Goal: Feedback & Contribution: Leave review/rating

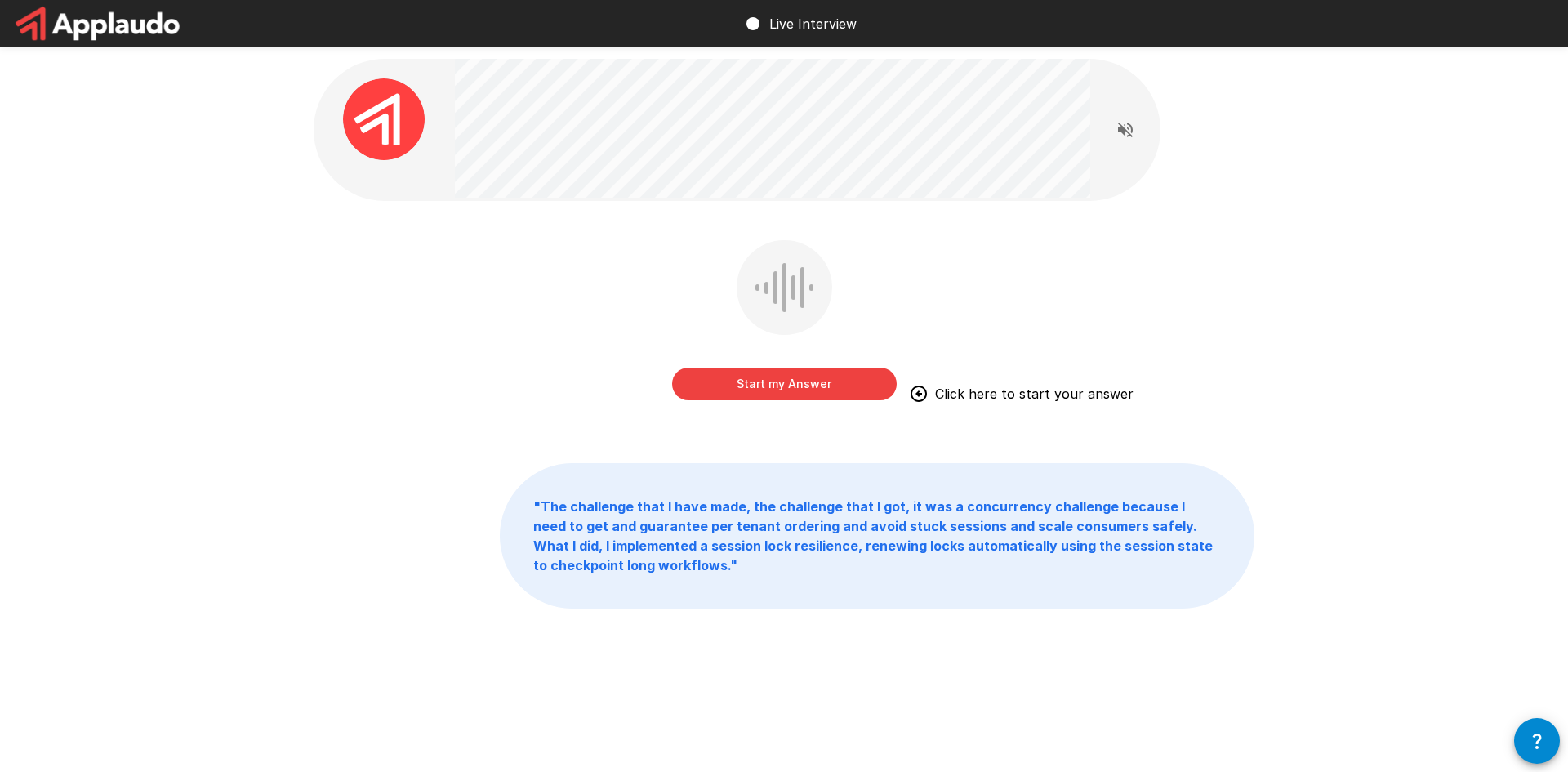
click at [507, 373] on div "Start my Answer Click here to start your answer" at bounding box center [784, 331] width 941 height 183
click at [776, 385] on button "Start my Answer" at bounding box center [784, 383] width 225 height 33
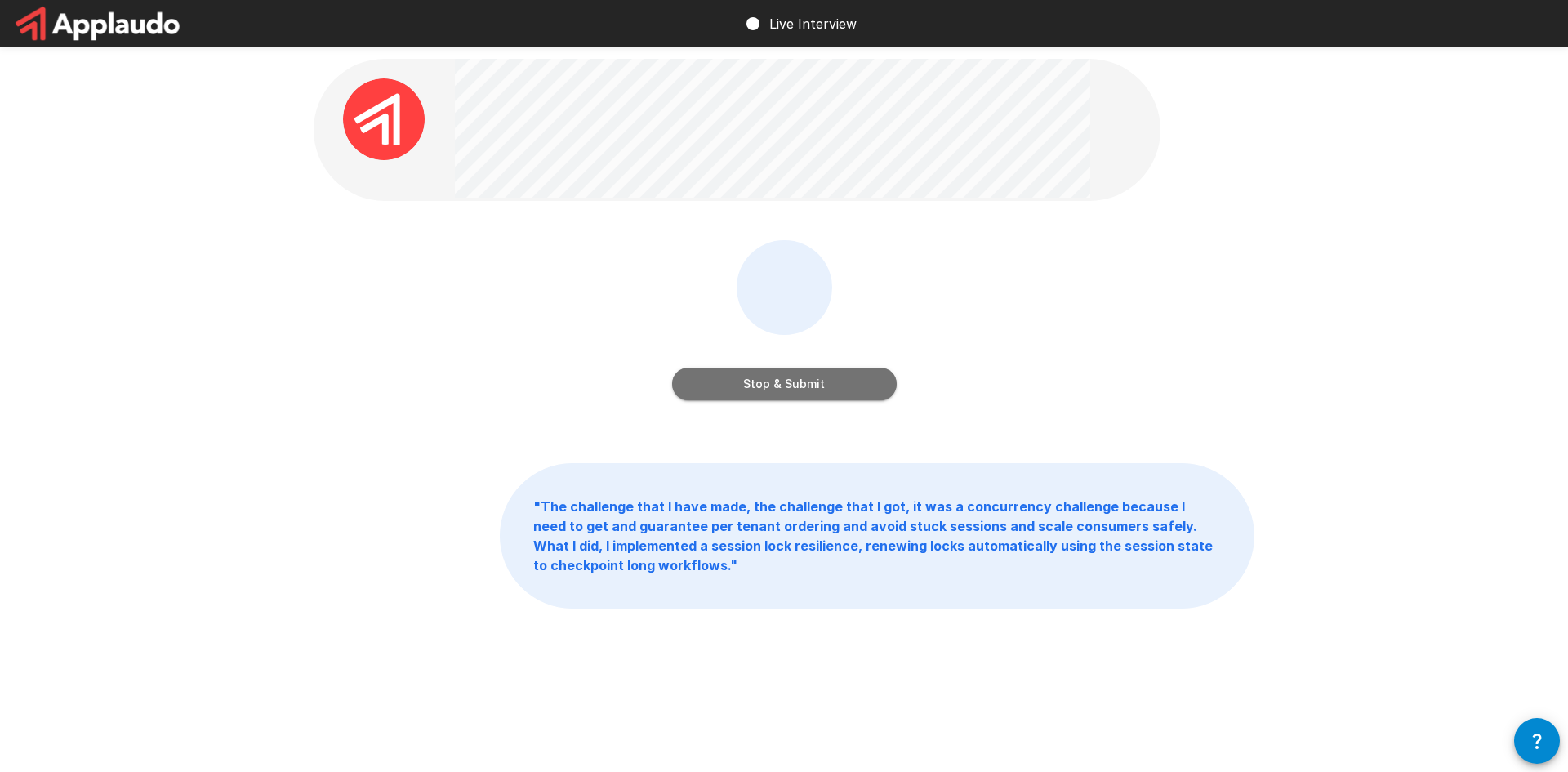
click at [760, 384] on button "Stop & Submit" at bounding box center [784, 383] width 225 height 33
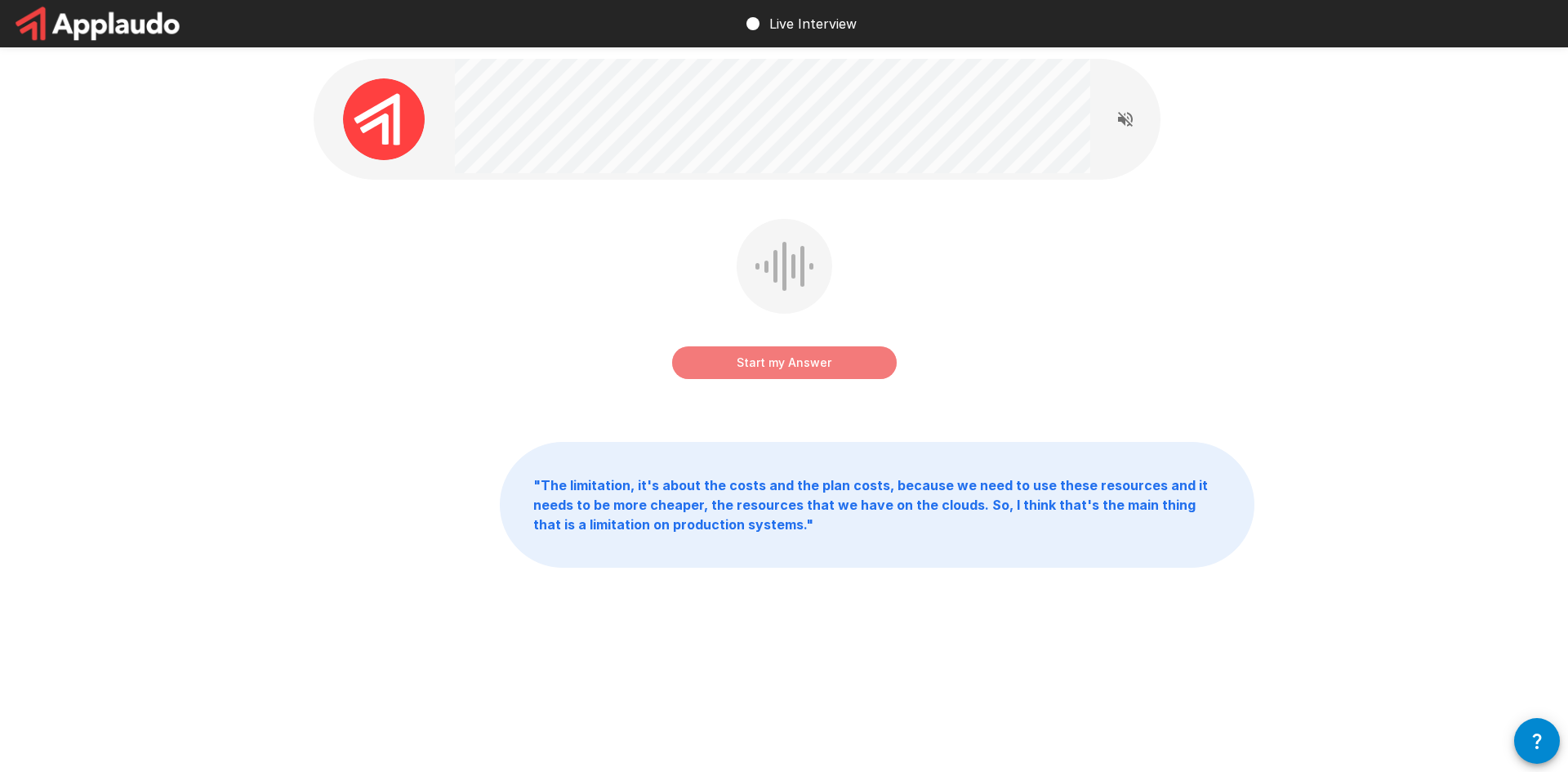
click at [797, 370] on button "Start my Answer" at bounding box center [784, 362] width 225 height 33
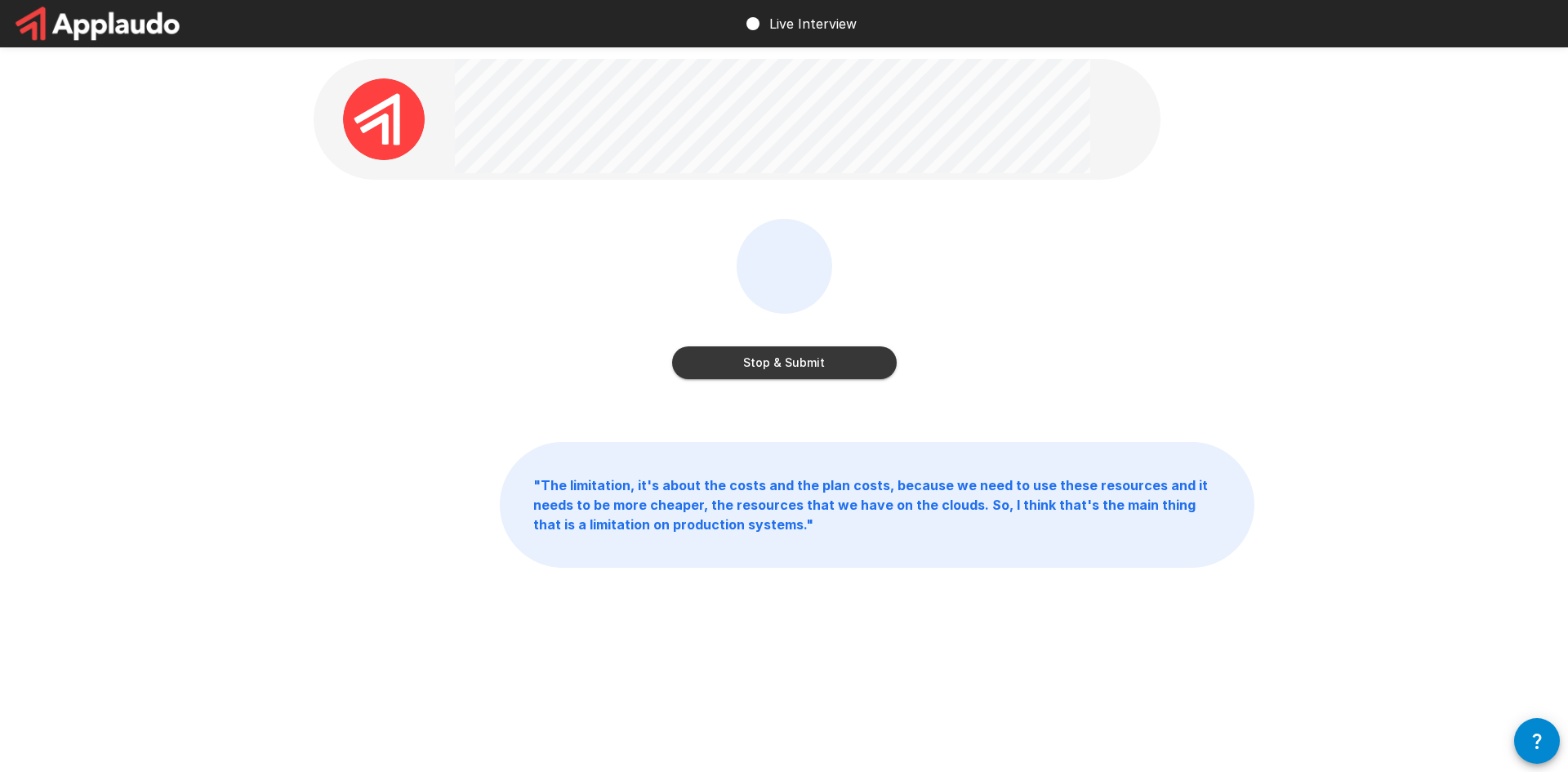
click at [811, 365] on button "Stop & Submit" at bounding box center [784, 362] width 225 height 33
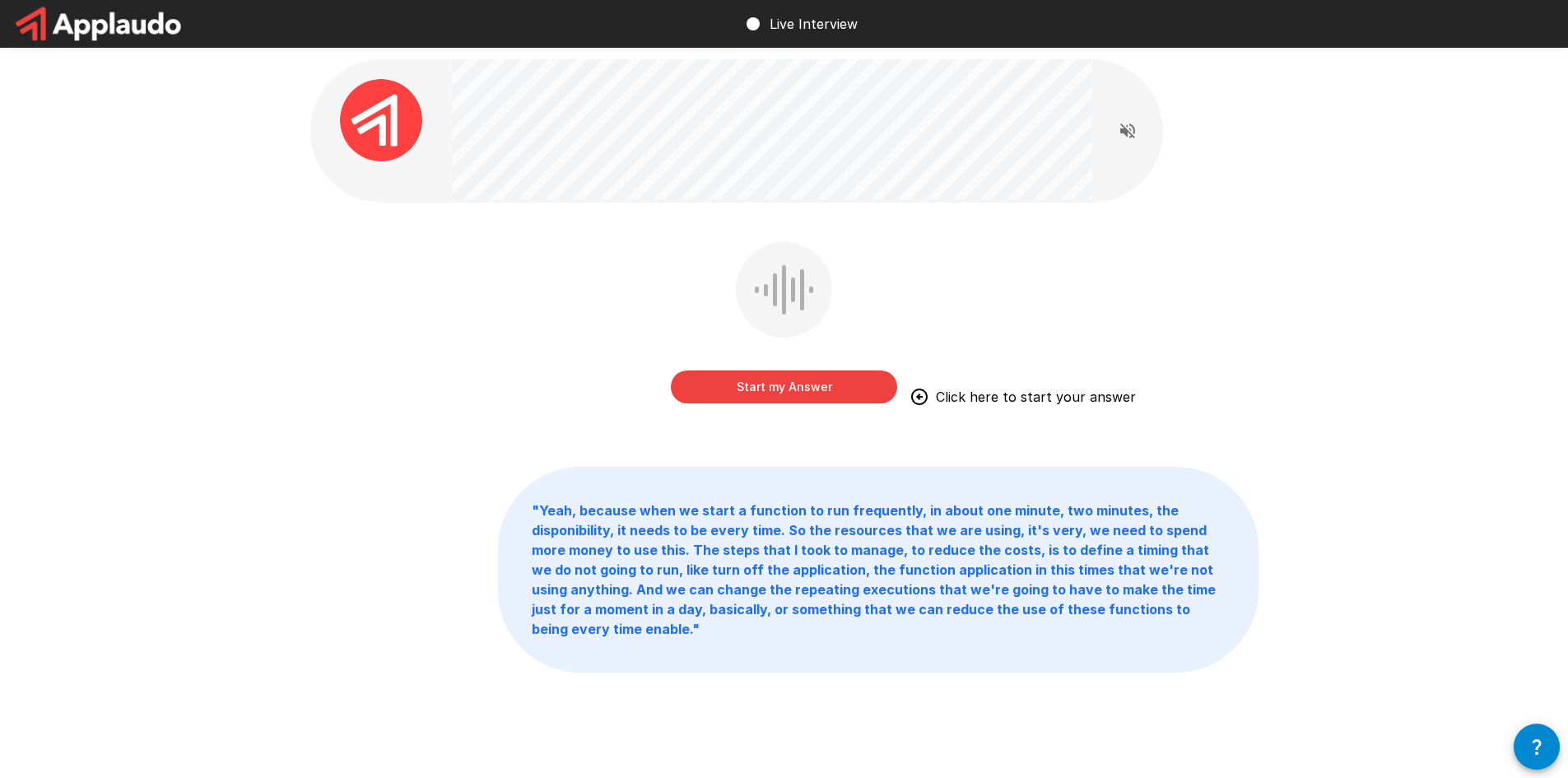
click at [778, 391] on button "Start my Answer" at bounding box center [783, 386] width 226 height 33
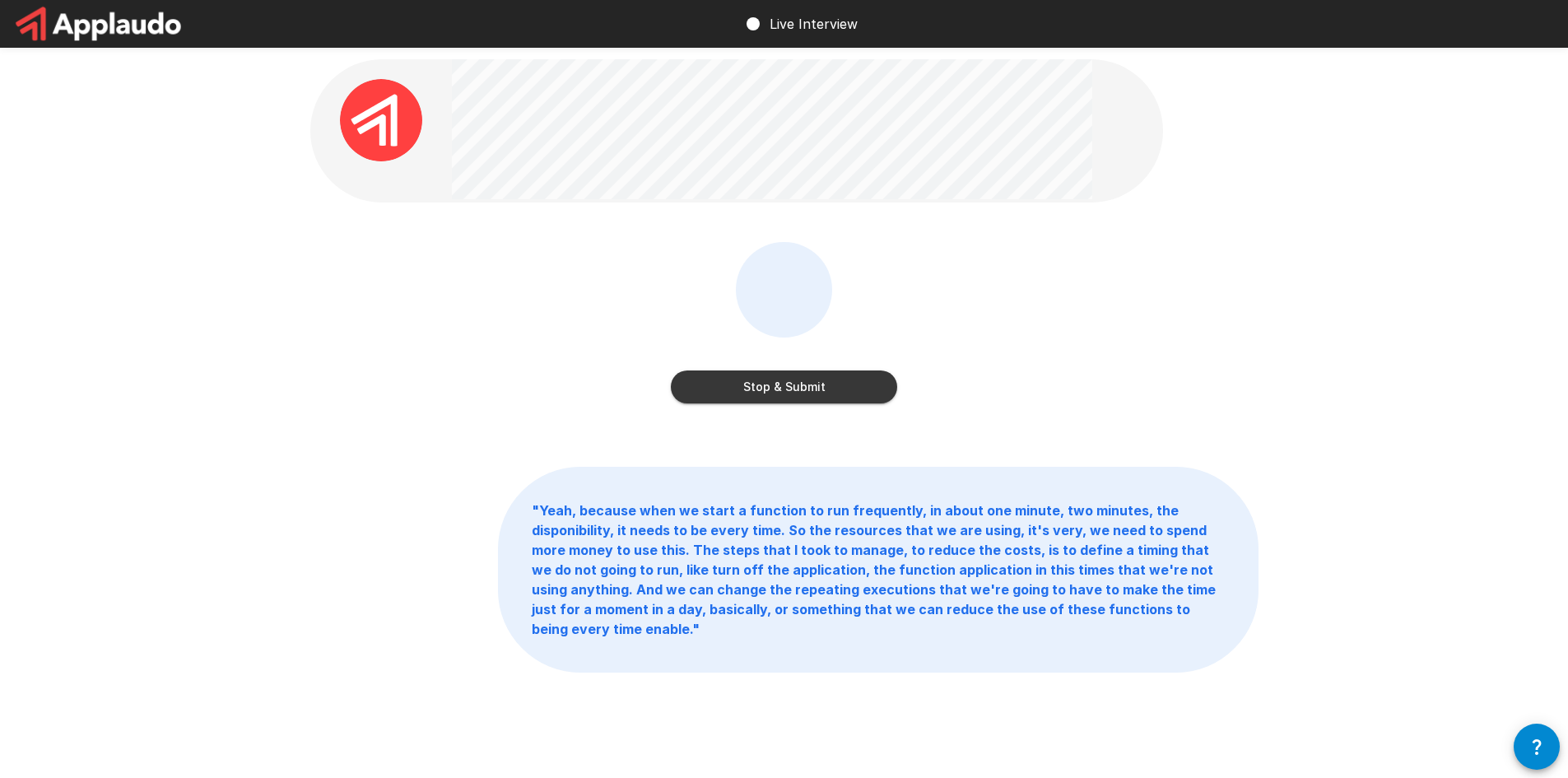
click at [821, 383] on button "Stop & Submit" at bounding box center [783, 386] width 226 height 33
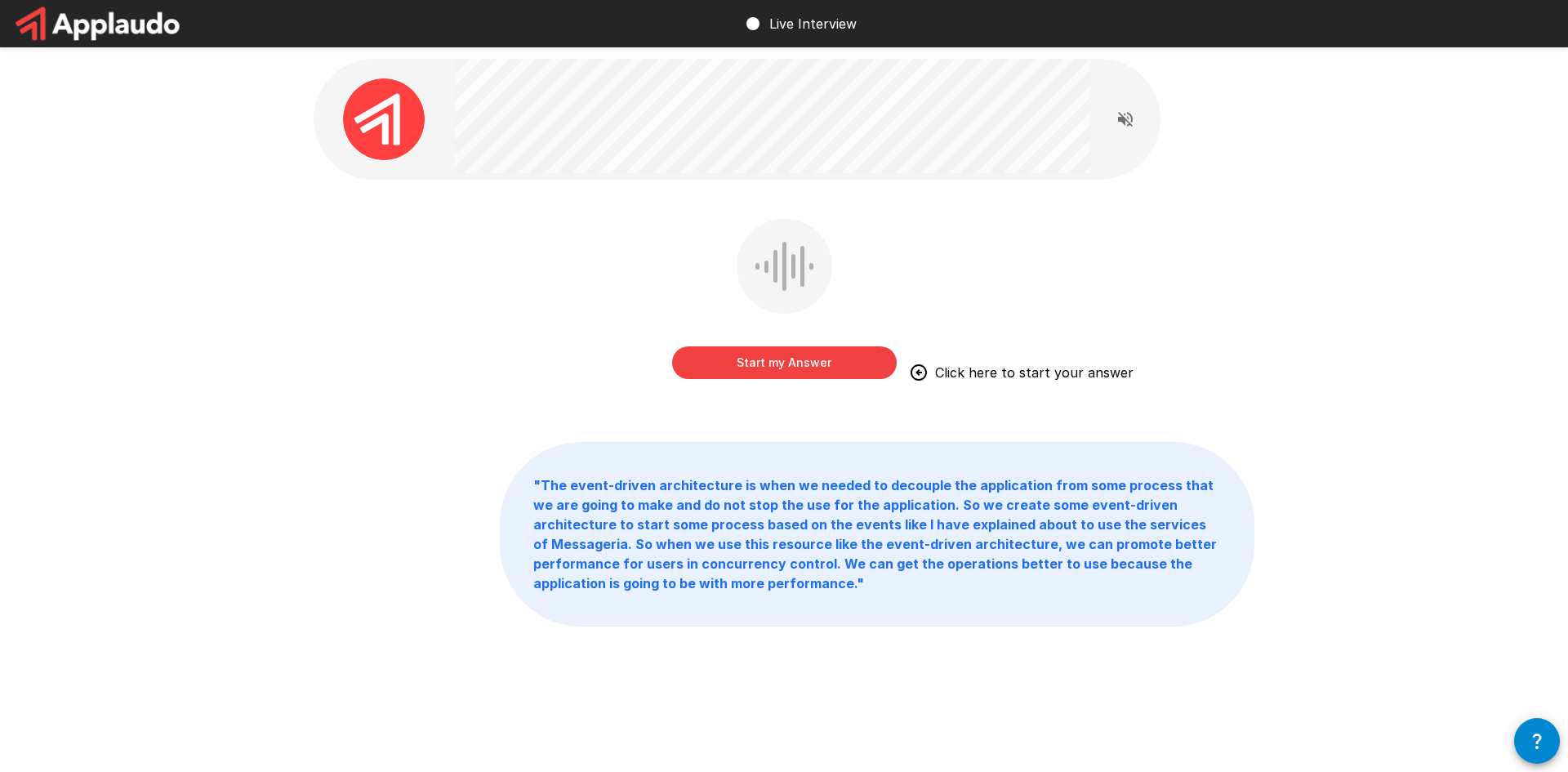
click at [747, 367] on button "Start my Answer" at bounding box center [784, 362] width 225 height 33
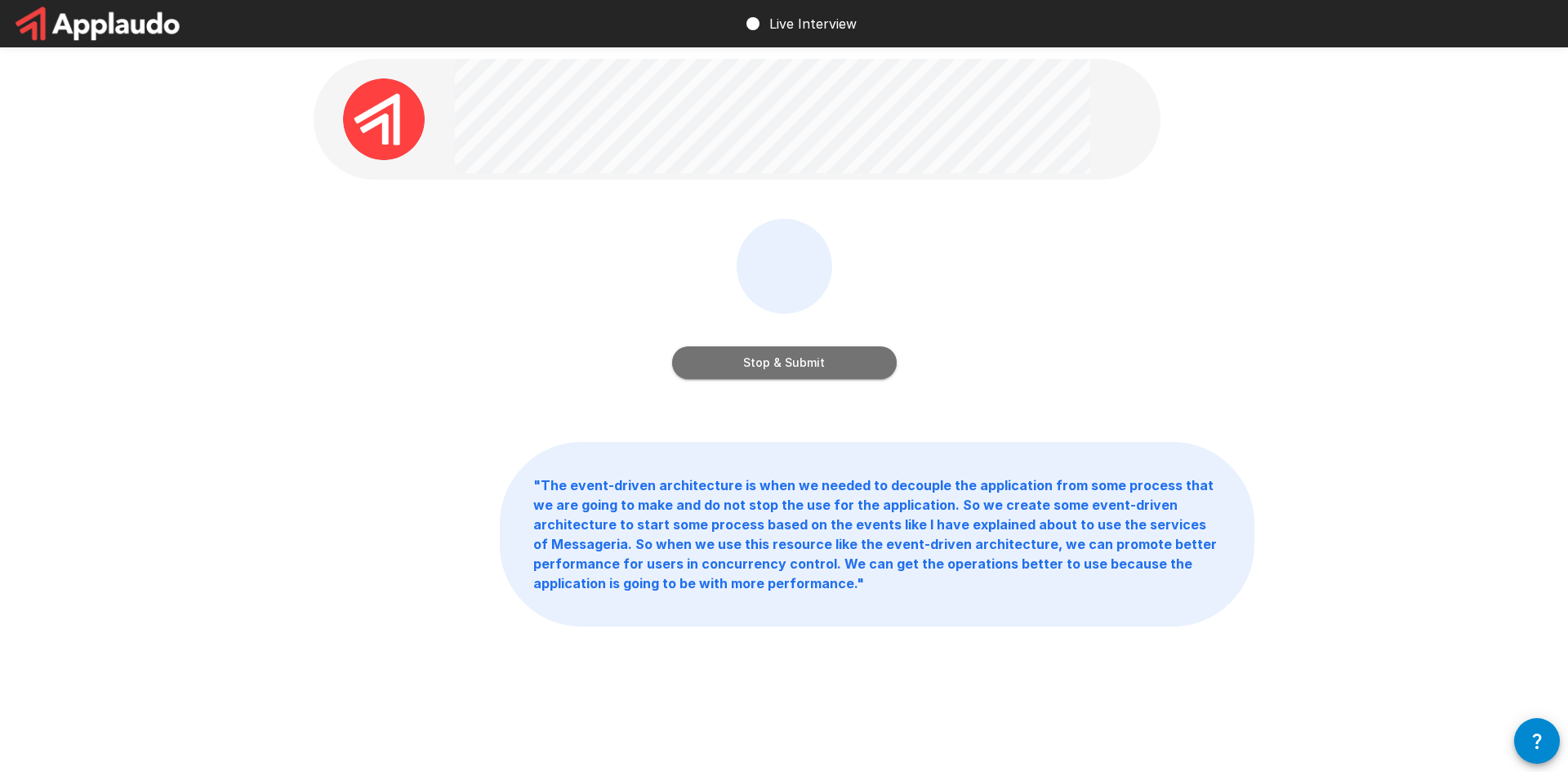
click at [798, 364] on button "Stop & Submit" at bounding box center [784, 362] width 225 height 33
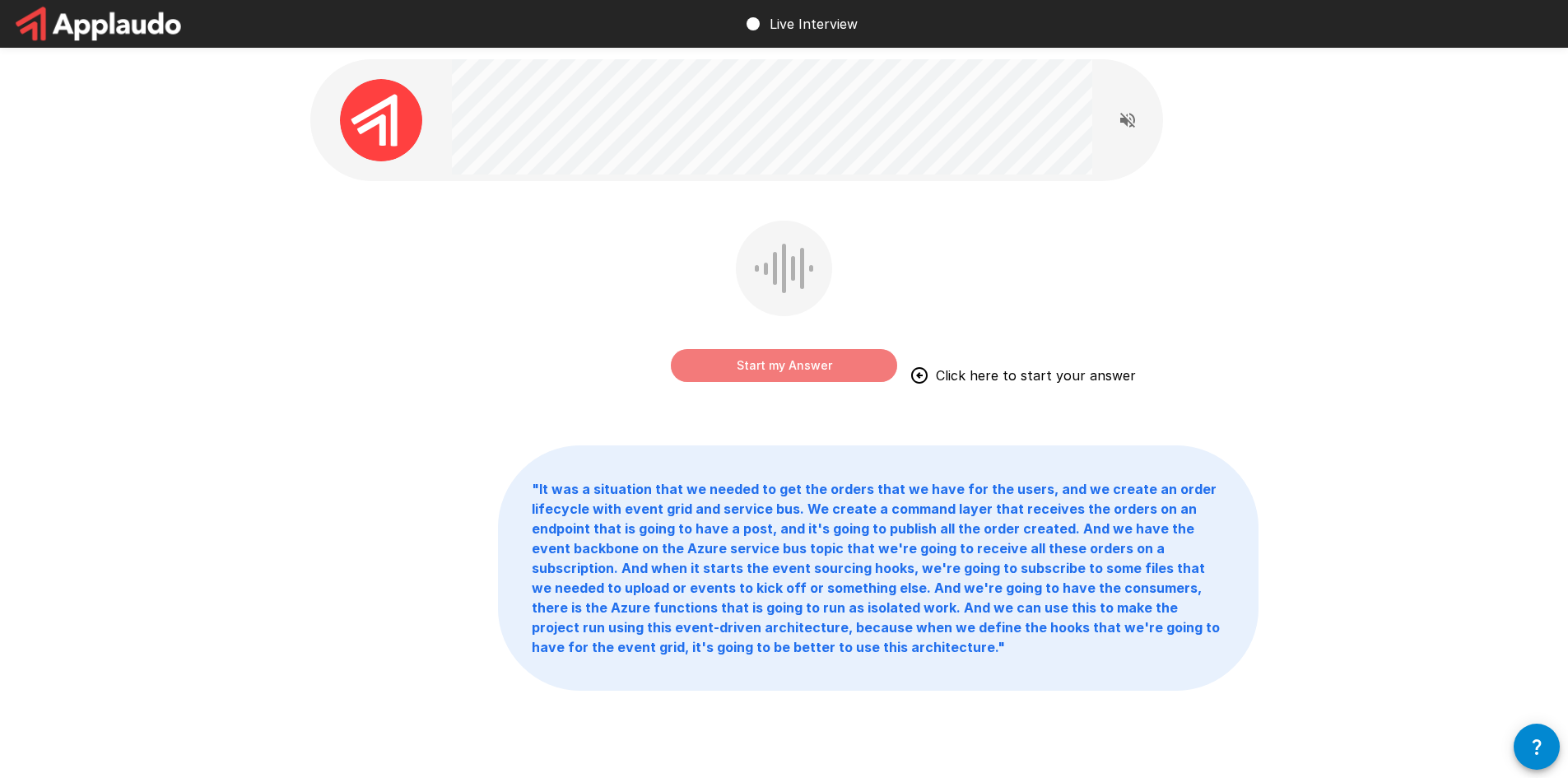
click at [770, 364] on button "Start my Answer" at bounding box center [783, 365] width 226 height 33
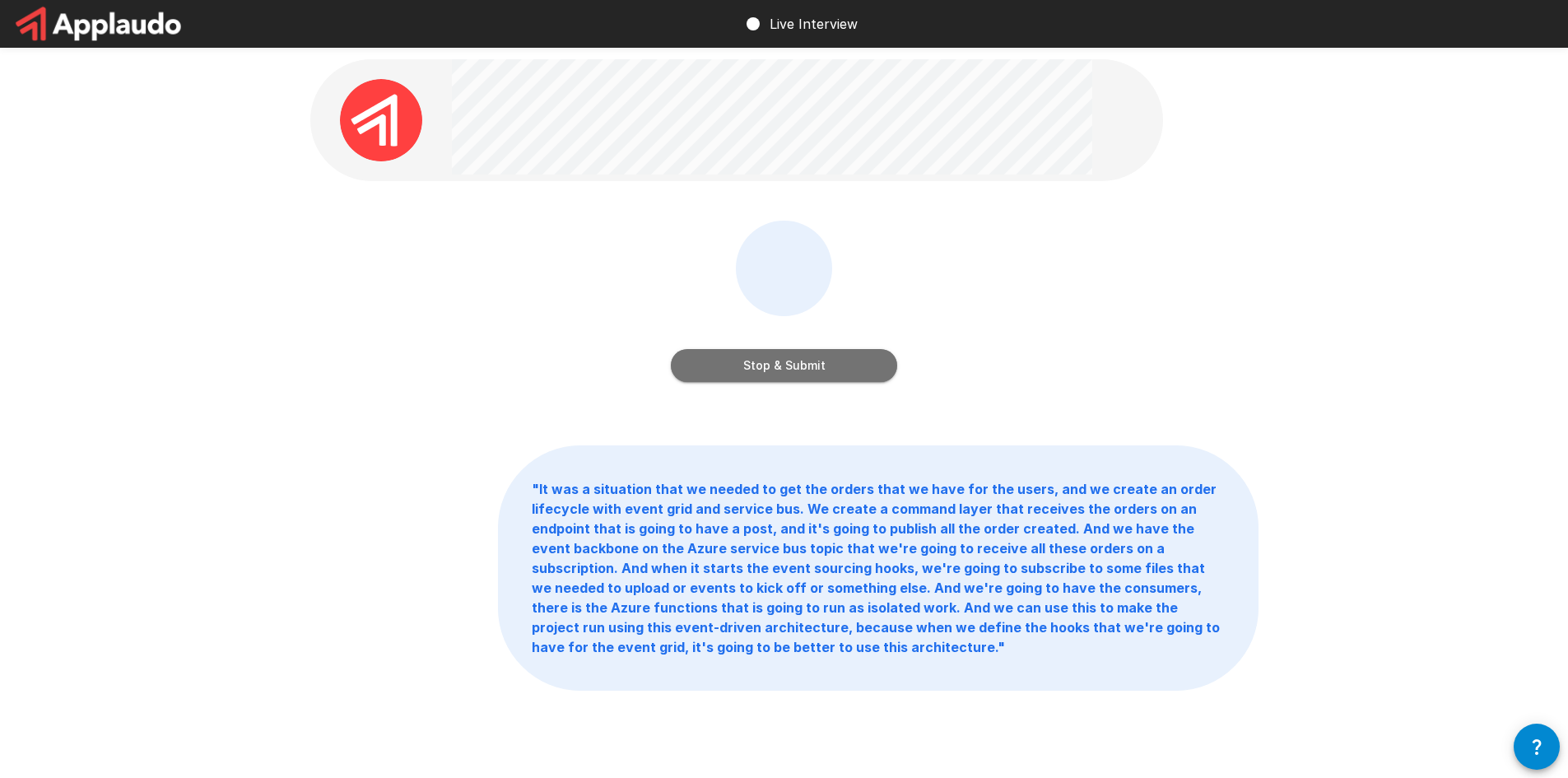
click at [797, 364] on button "Stop & Submit" at bounding box center [783, 365] width 226 height 33
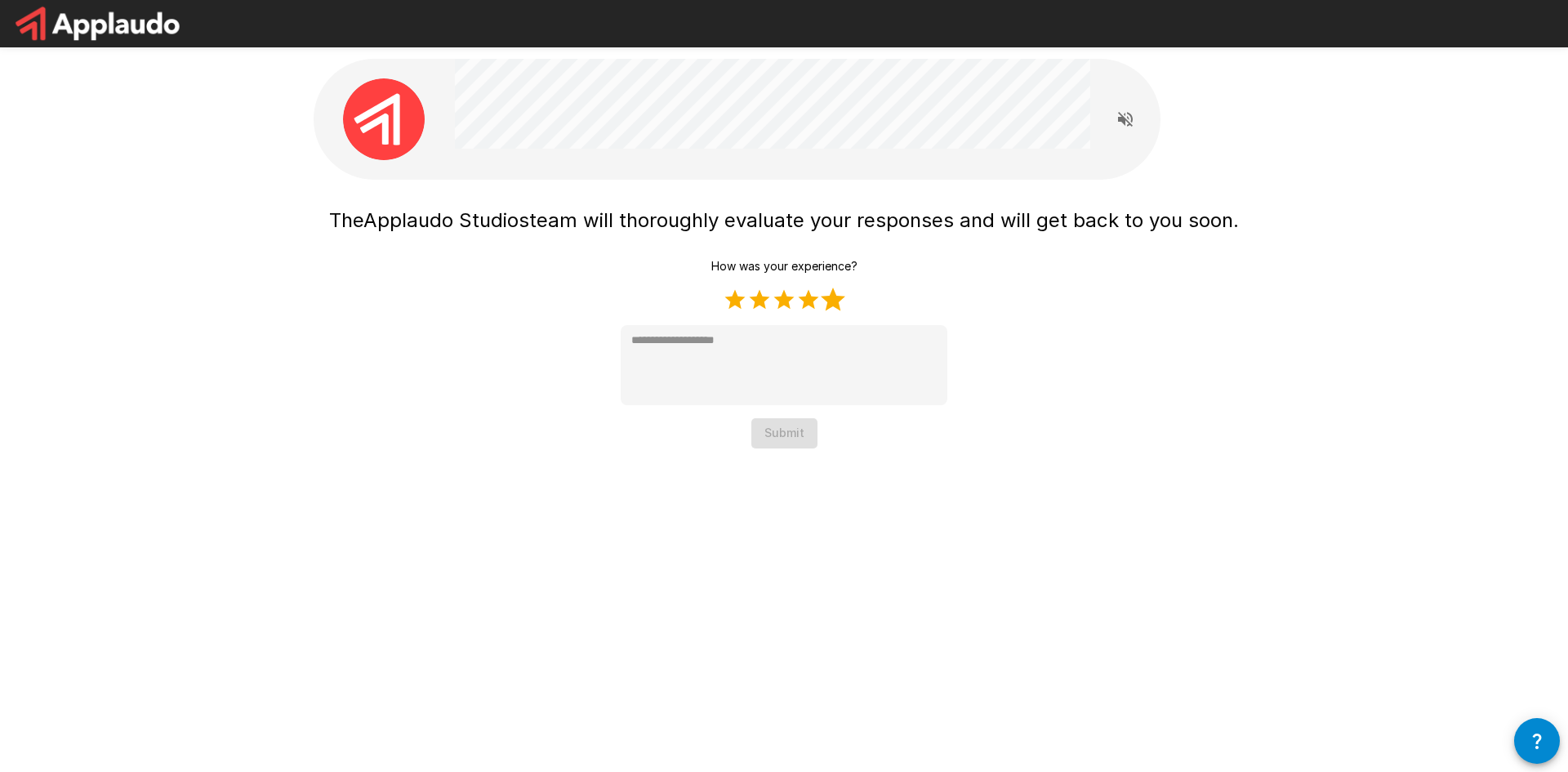
click at [836, 300] on label "5 Stars" at bounding box center [833, 299] width 24 height 24
type textarea "*"
click at [783, 415] on div "How was your experience? 1 Star 2 Stars 3 Stars 4 Stars 5 Stars Empty * Submit" at bounding box center [784, 350] width 326 height 197
click at [786, 431] on button "Submit" at bounding box center [784, 433] width 66 height 30
